Goal: Information Seeking & Learning: Learn about a topic

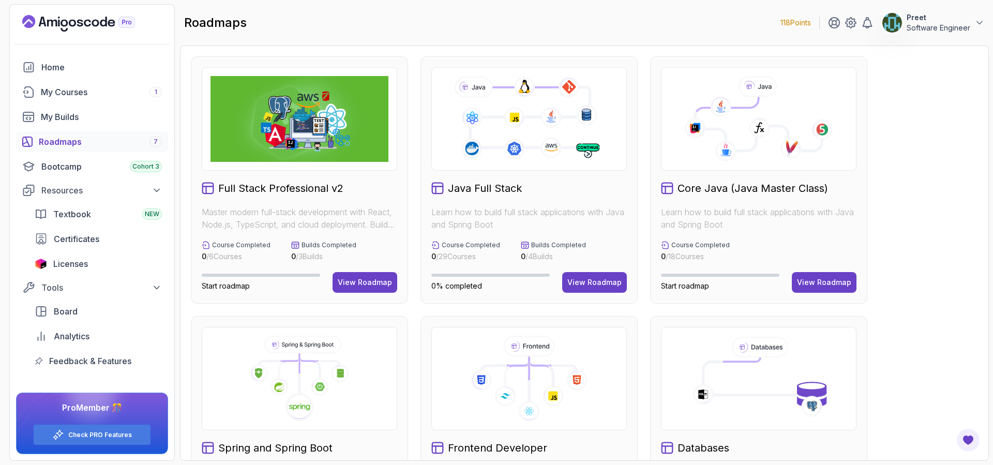
click at [727, 191] on h2 "Core Java (Java Master Class)" at bounding box center [753, 188] width 151 height 14
click at [845, 283] on div "View Roadmap" at bounding box center [824, 282] width 54 height 10
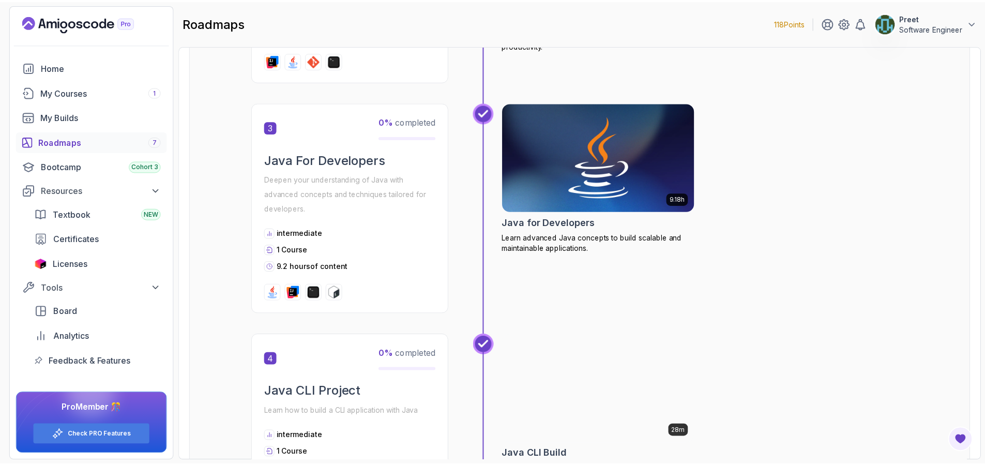
scroll to position [562, 0]
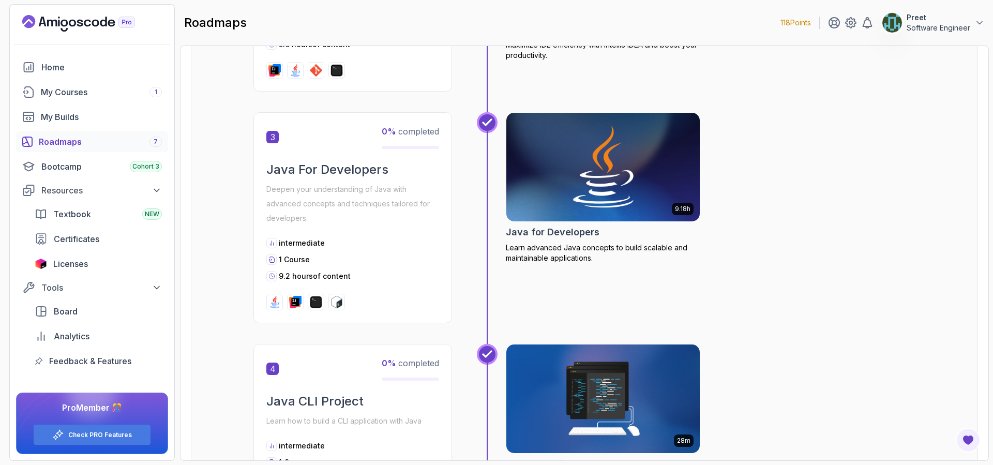
click at [617, 203] on img at bounding box center [603, 167] width 203 height 114
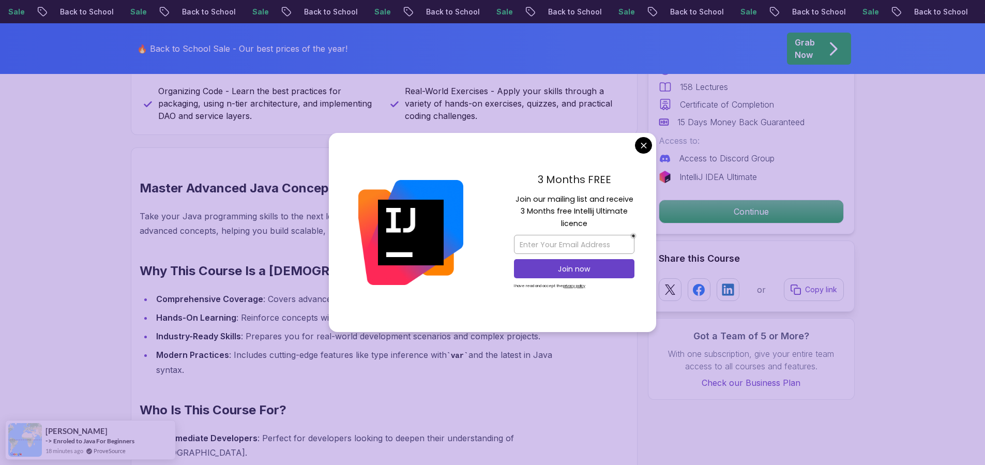
scroll to position [695, 0]
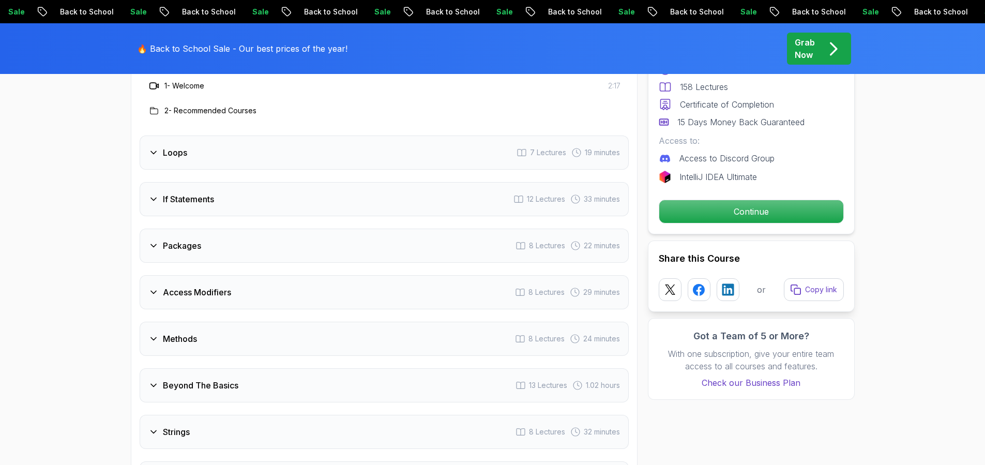
scroll to position [1459, 0]
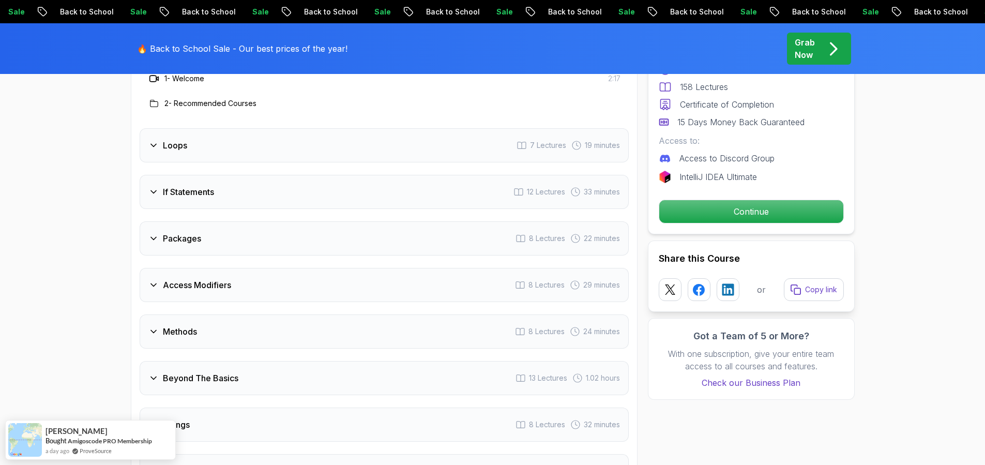
click at [237, 272] on div "Access Modifiers 8 Lectures 29 minutes" at bounding box center [384, 285] width 489 height 34
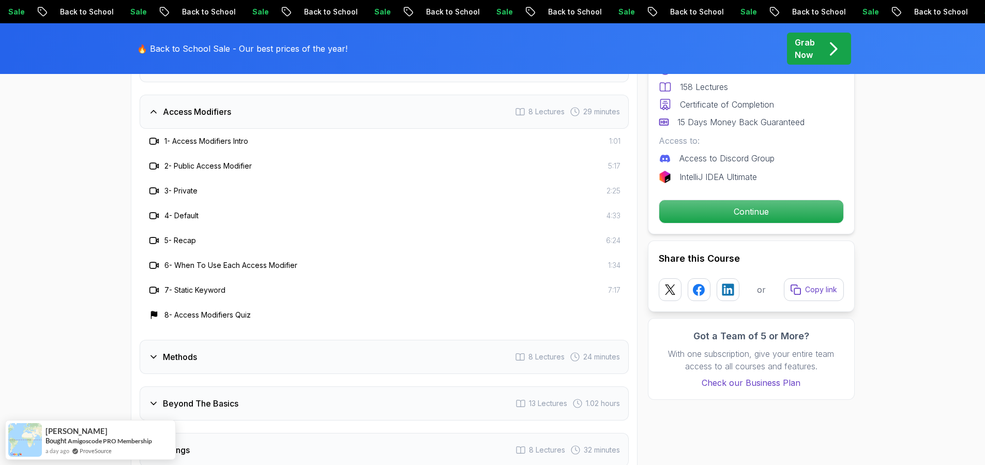
scroll to position [1741, 0]
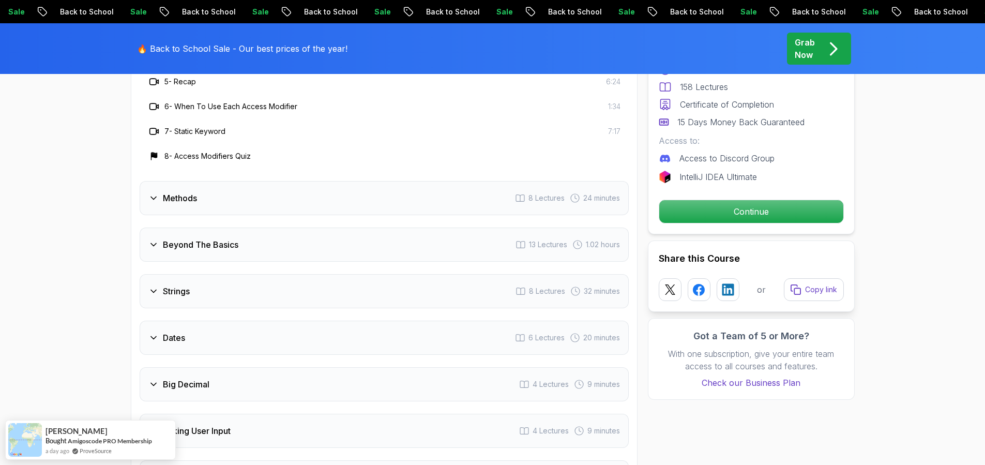
click at [236, 181] on div "Methods 8 Lectures 24 minutes" at bounding box center [384, 198] width 489 height 34
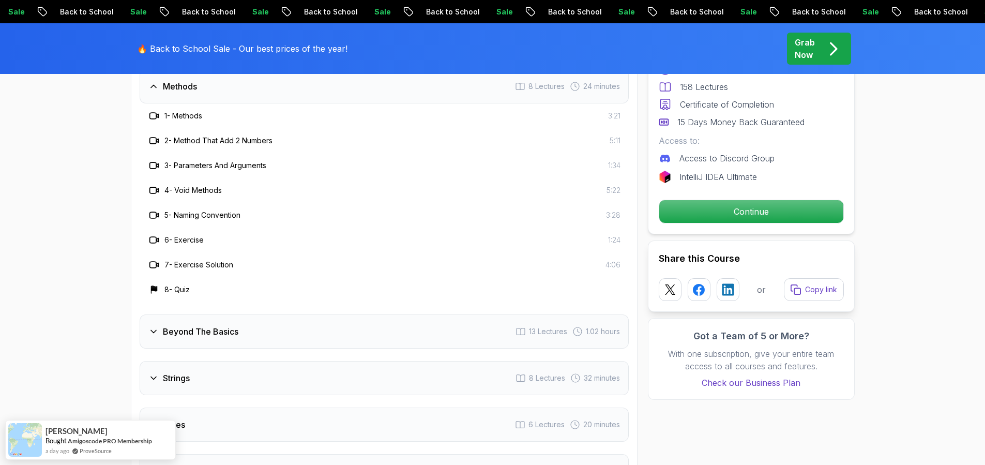
scroll to position [1864, 0]
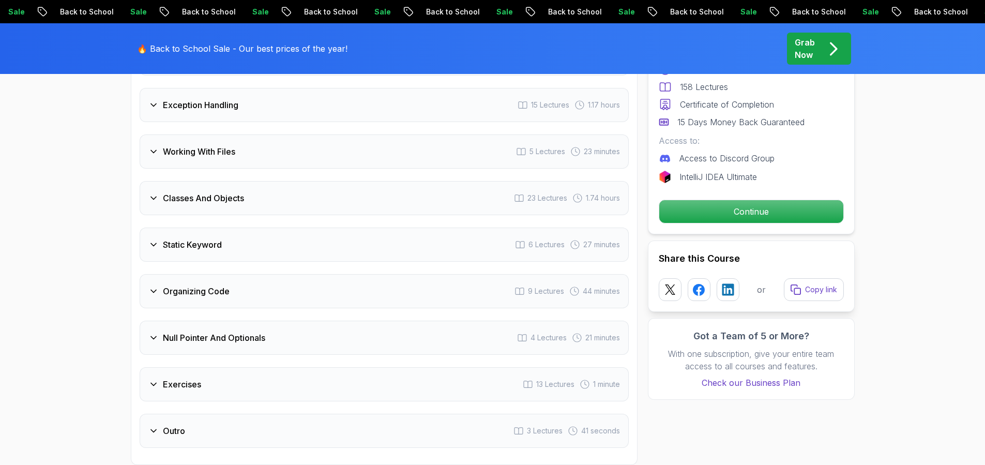
click at [246, 181] on div "Classes And Objects 23 Lectures 1.74 hours" at bounding box center [384, 198] width 489 height 34
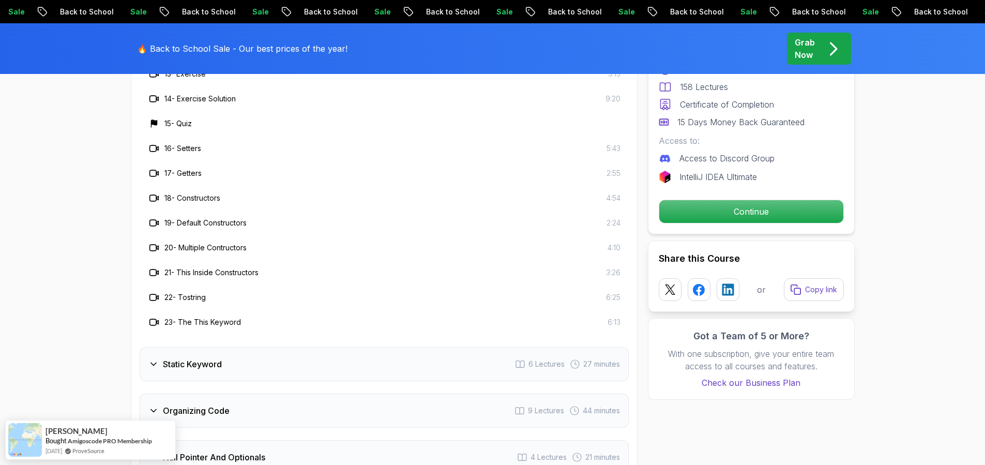
scroll to position [2542, 0]
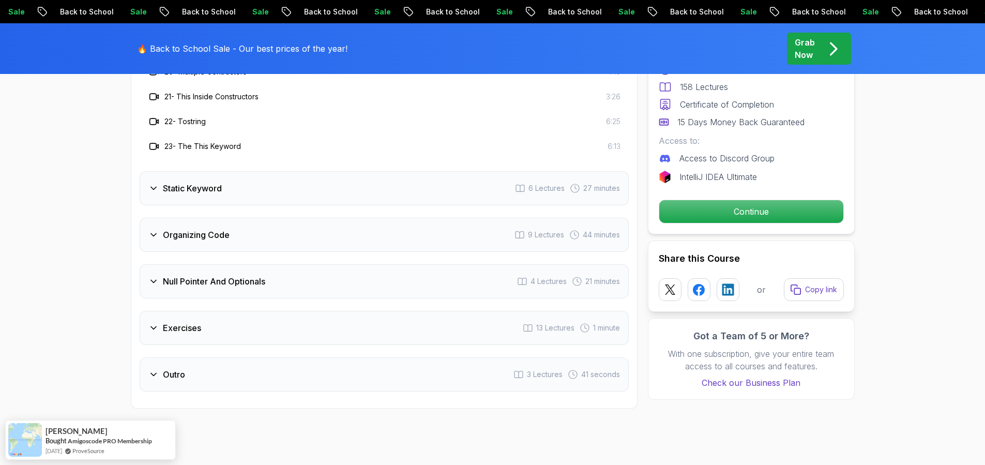
click at [205, 318] on div "Exercises 13 Lectures 1 minute" at bounding box center [384, 328] width 489 height 34
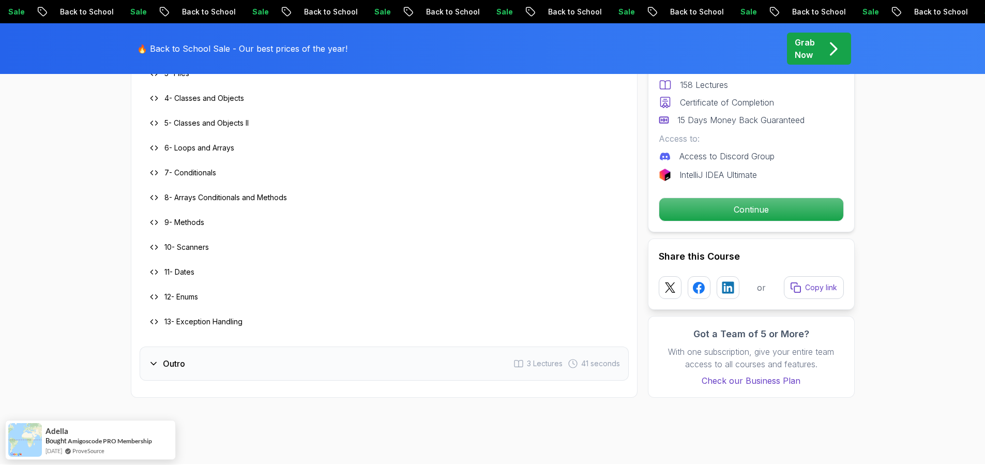
scroll to position [2494, 0]
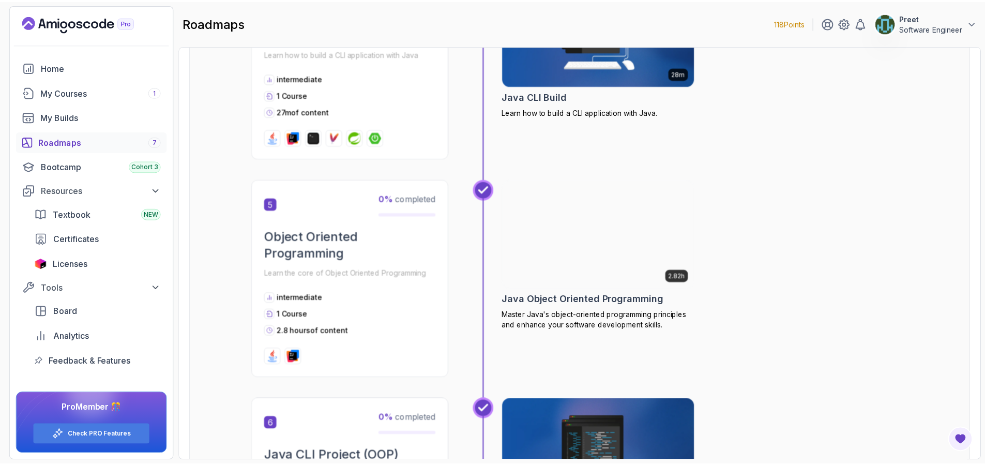
scroll to position [935, 0]
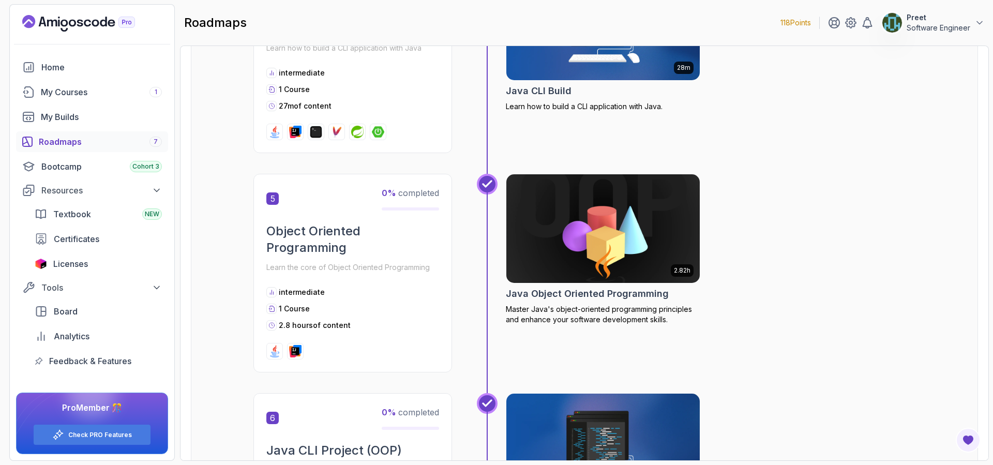
click at [584, 221] on img at bounding box center [603, 229] width 203 height 114
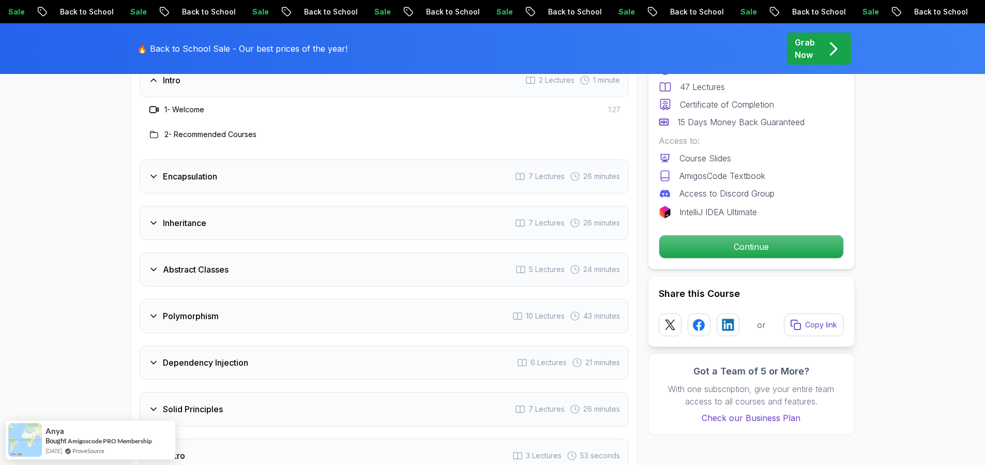
scroll to position [1417, 0]
click at [255, 157] on div "Encapsulation 7 Lectures 26 minutes" at bounding box center [384, 174] width 489 height 34
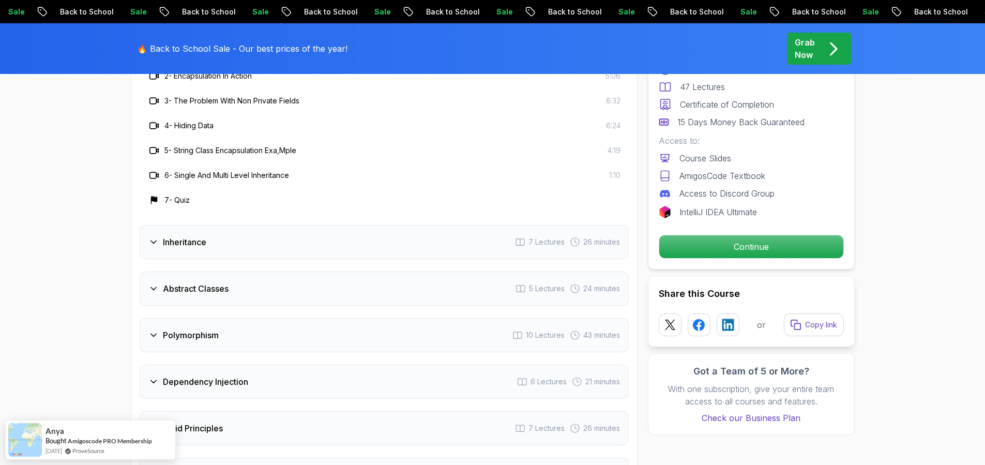
scroll to position [1615, 0]
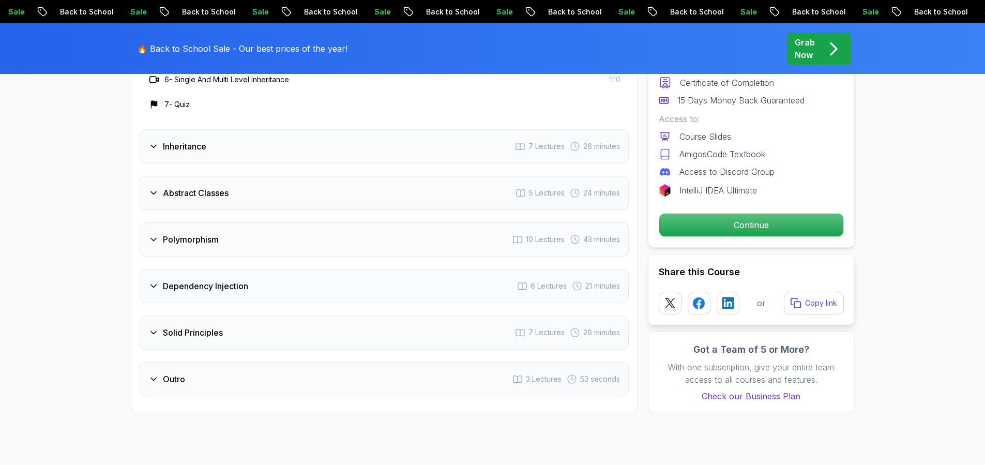
click at [239, 222] on div "Polymorphism 10 Lectures 43 minutes" at bounding box center [384, 239] width 489 height 34
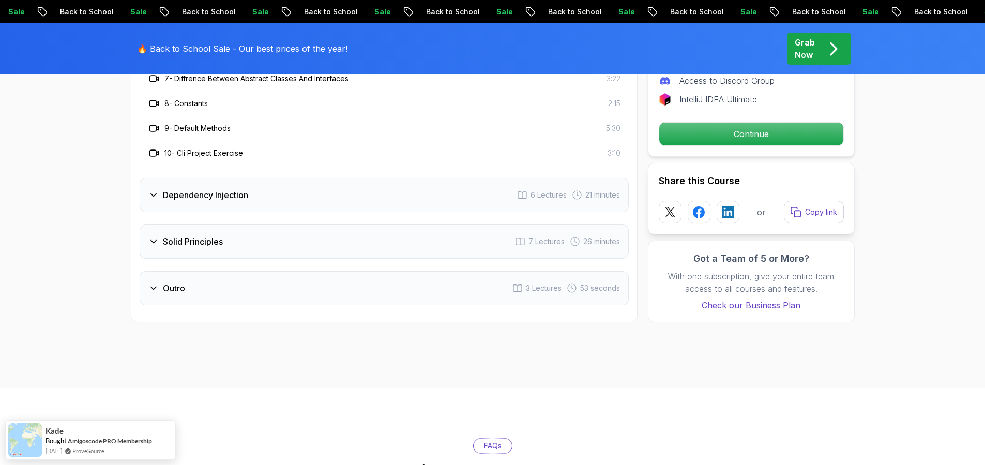
scroll to position [1783, 0]
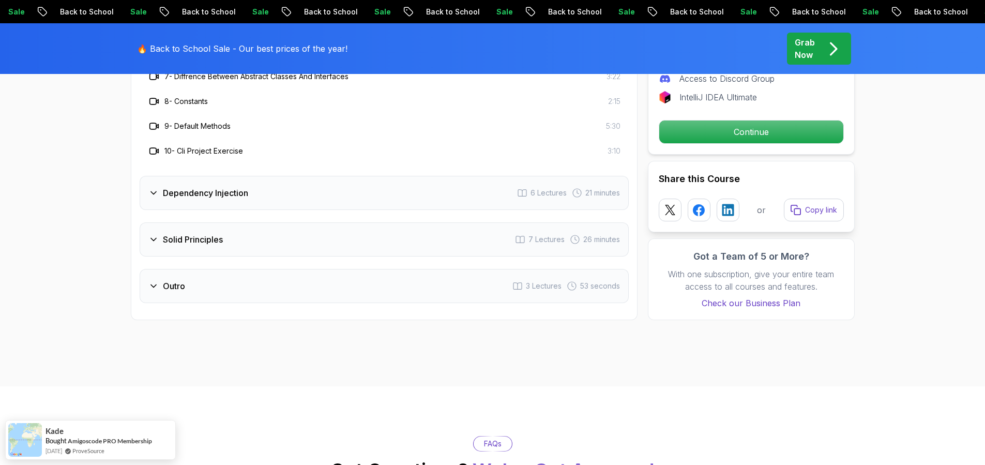
click at [251, 222] on div "Solid Principles 7 Lectures 26 minutes" at bounding box center [384, 239] width 489 height 34
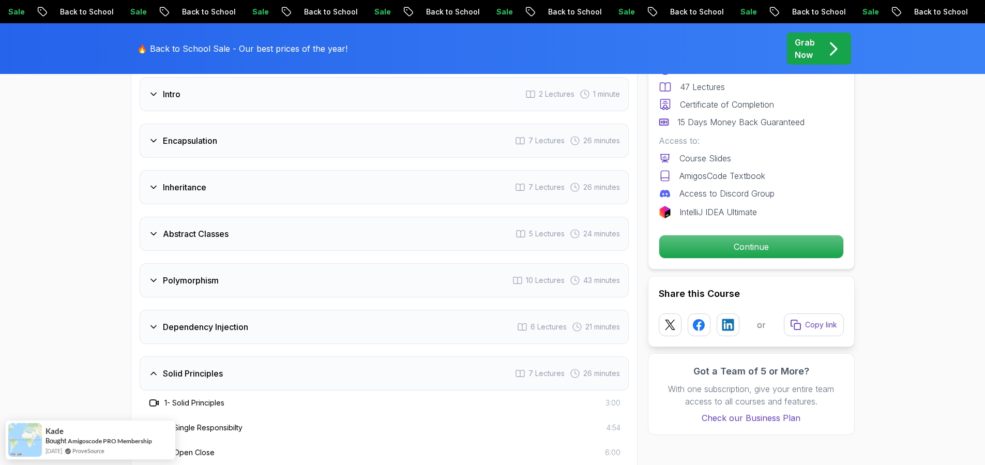
scroll to position [1400, 0]
click at [251, 310] on div "Dependency Injection 6 Lectures 21 minutes" at bounding box center [384, 327] width 489 height 34
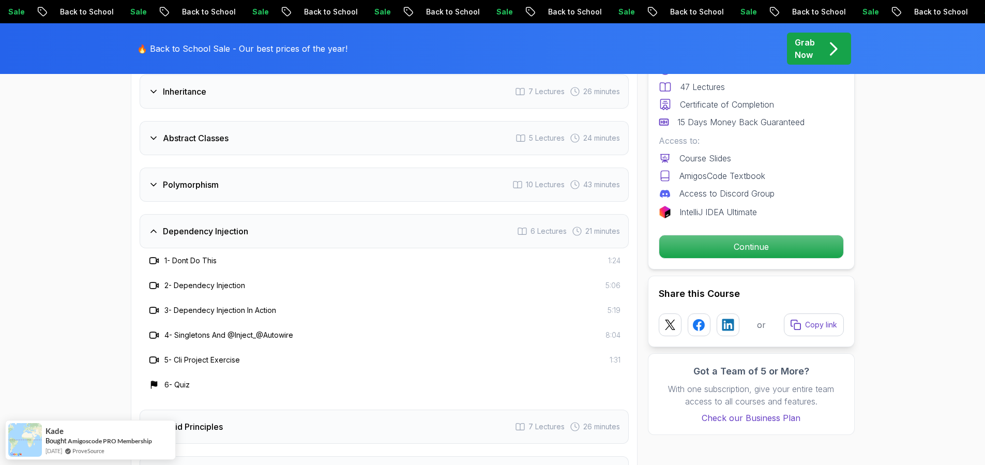
scroll to position [1534, 0]
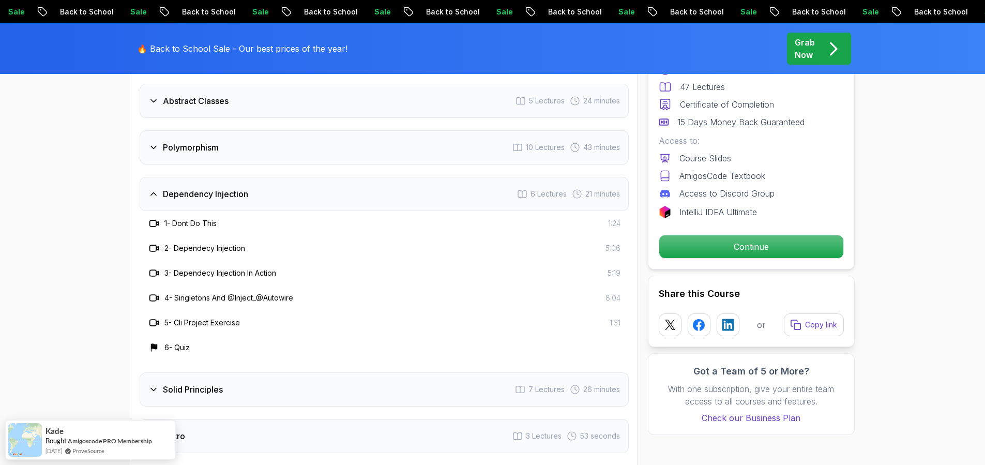
click at [223, 130] on div "Polymorphism 10 Lectures 43 minutes" at bounding box center [384, 147] width 489 height 34
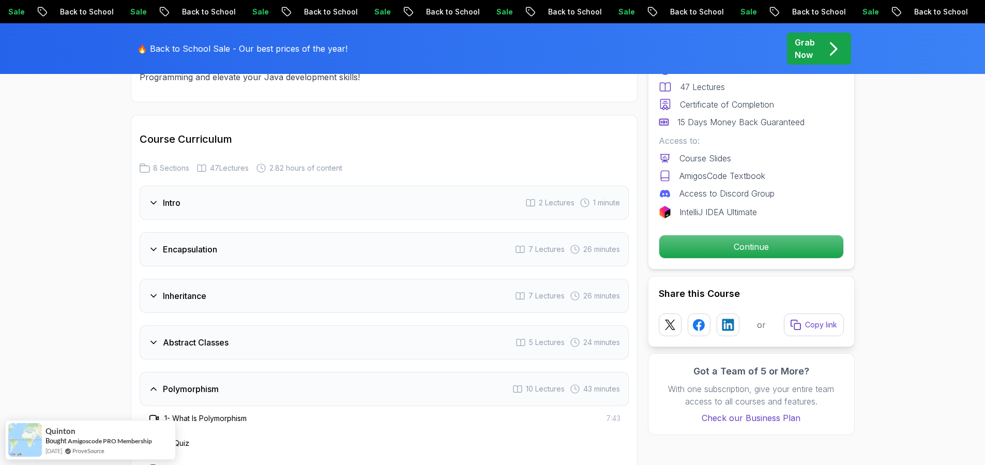
scroll to position [1289, 0]
